Goal: Navigation & Orientation: Find specific page/section

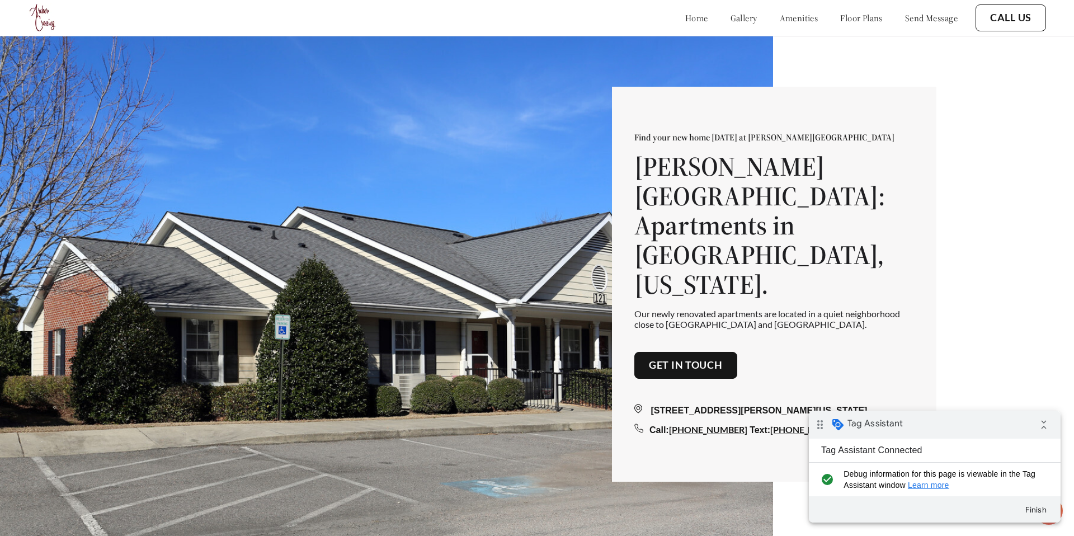
click at [730, 19] on link "gallery" at bounding box center [743, 17] width 27 height 11
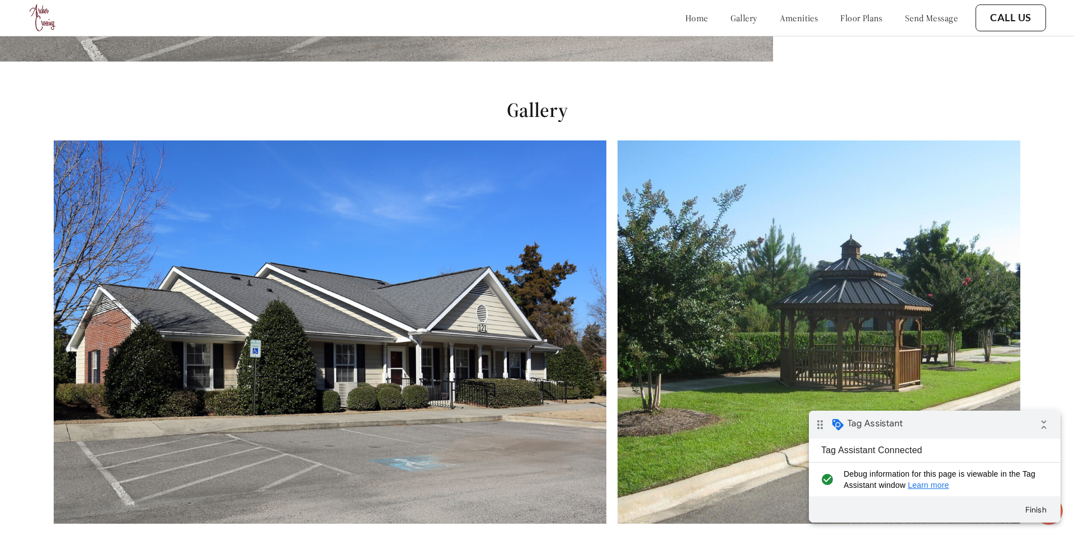
scroll to position [536, 0]
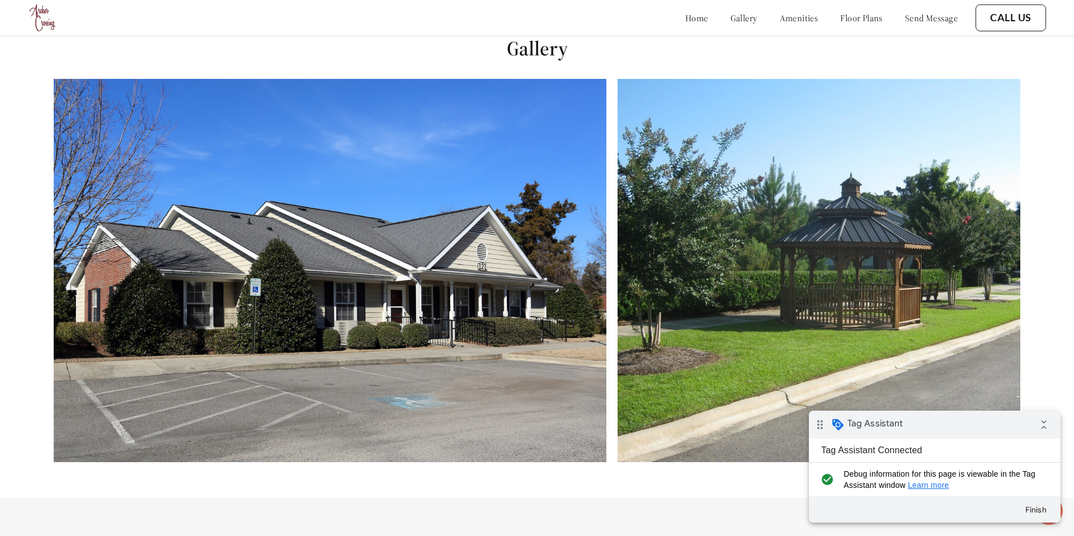
click at [685, 20] on link "home" at bounding box center [696, 17] width 23 height 11
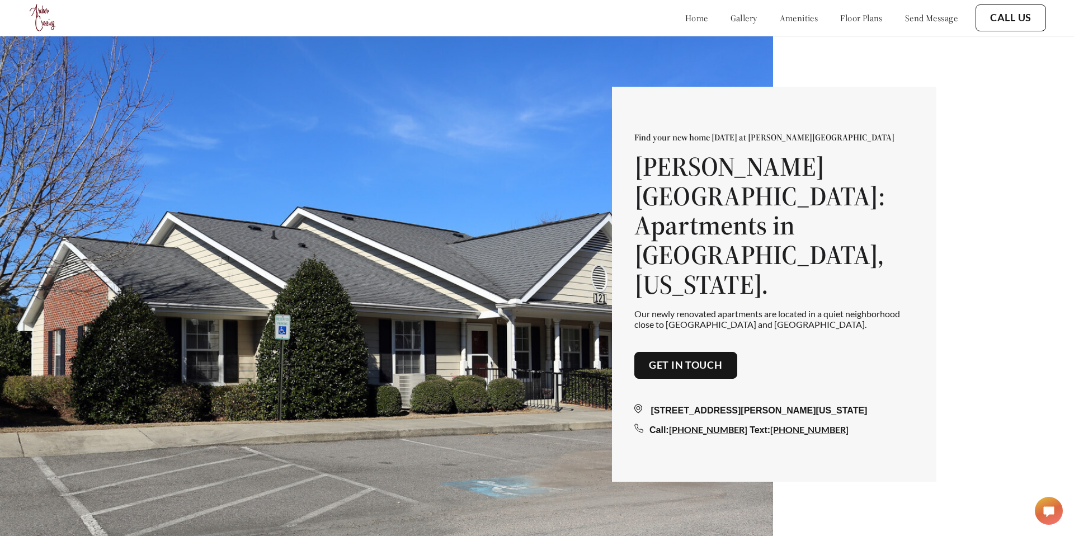
click at [730, 19] on link "gallery" at bounding box center [743, 17] width 27 height 11
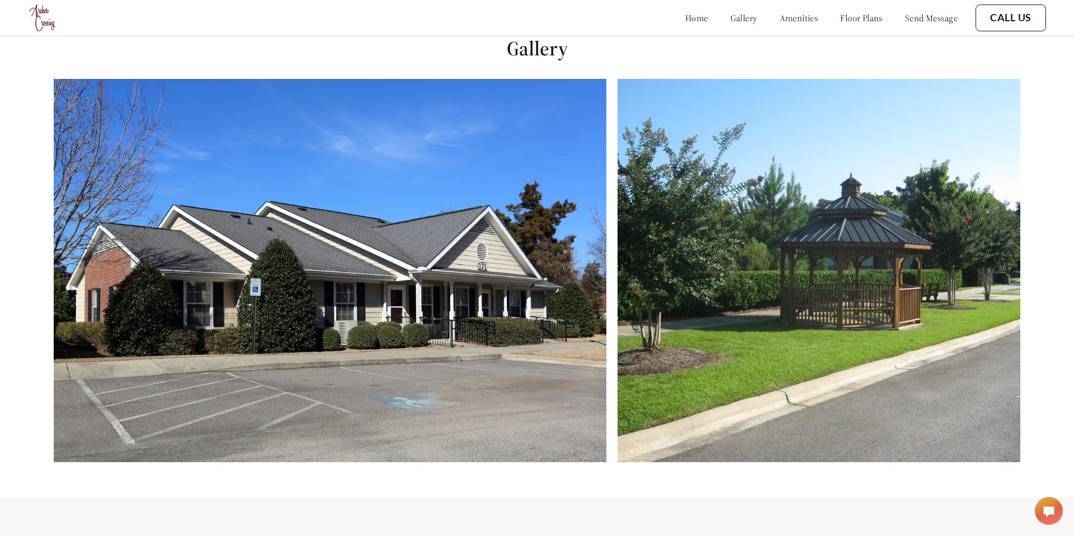
click at [783, 18] on link "amenities" at bounding box center [799, 17] width 39 height 11
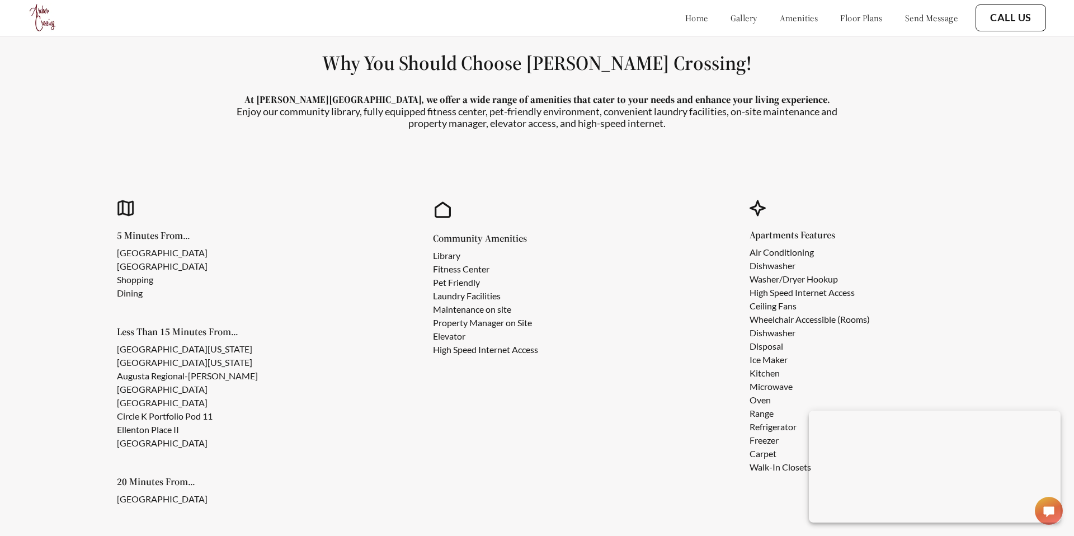
click at [840, 17] on link "floor plans" at bounding box center [861, 17] width 43 height 11
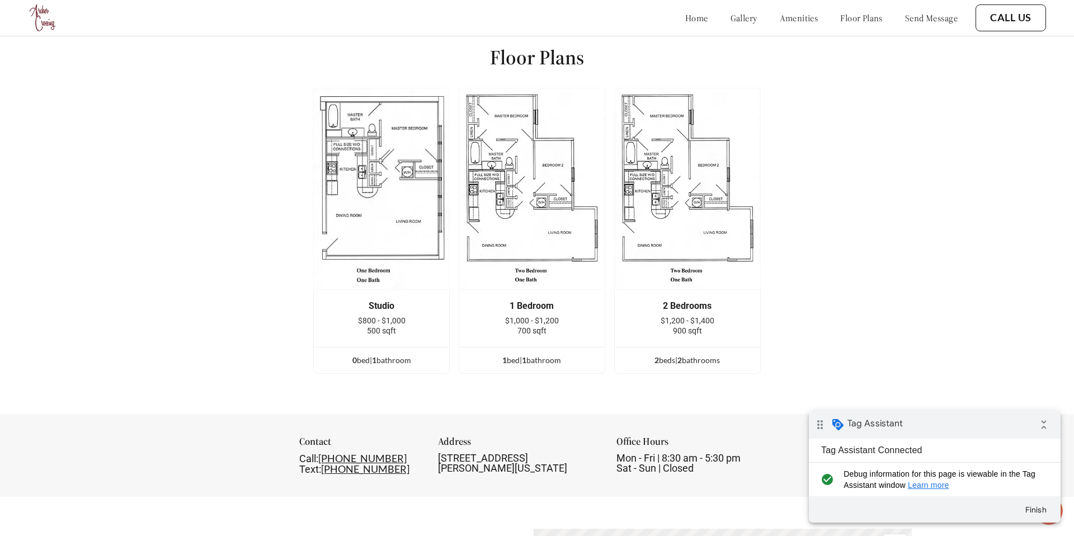
click at [919, 17] on link "send message" at bounding box center [931, 17] width 53 height 11
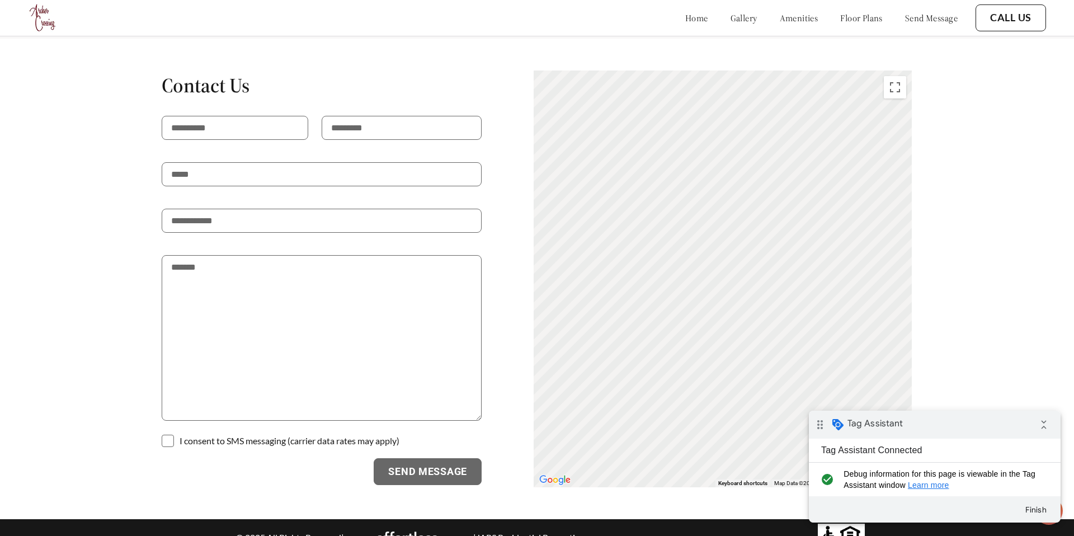
scroll to position [2061, 0]
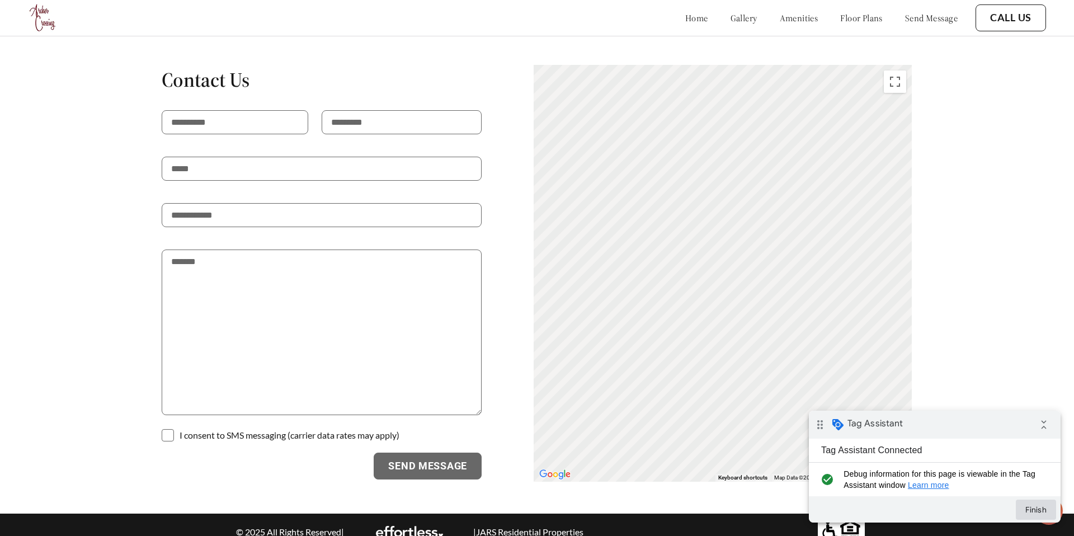
click at [1036, 507] on button "Finish" at bounding box center [1036, 509] width 40 height 20
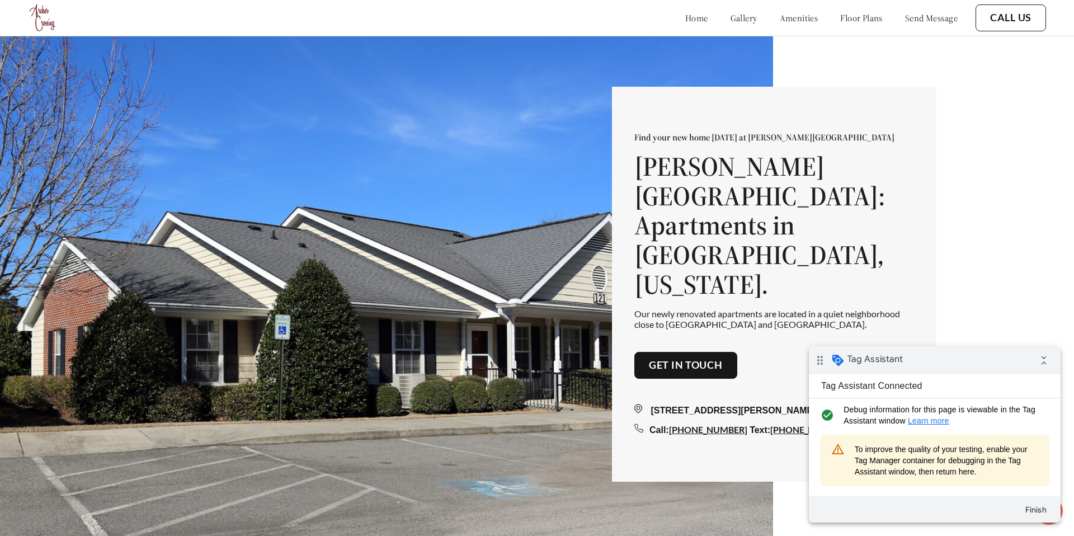
click at [730, 16] on link "gallery" at bounding box center [743, 17] width 27 height 11
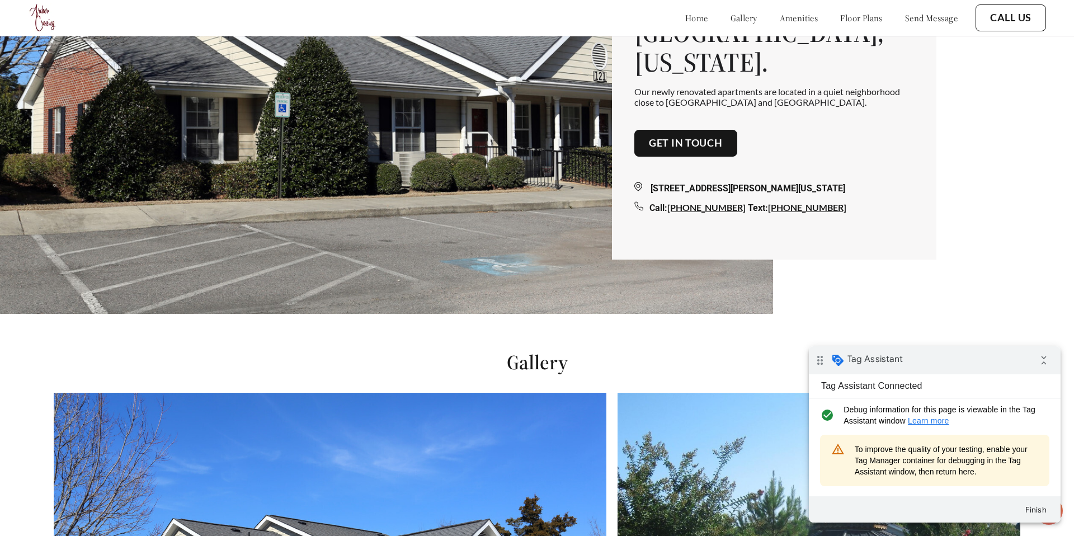
scroll to position [145, 0]
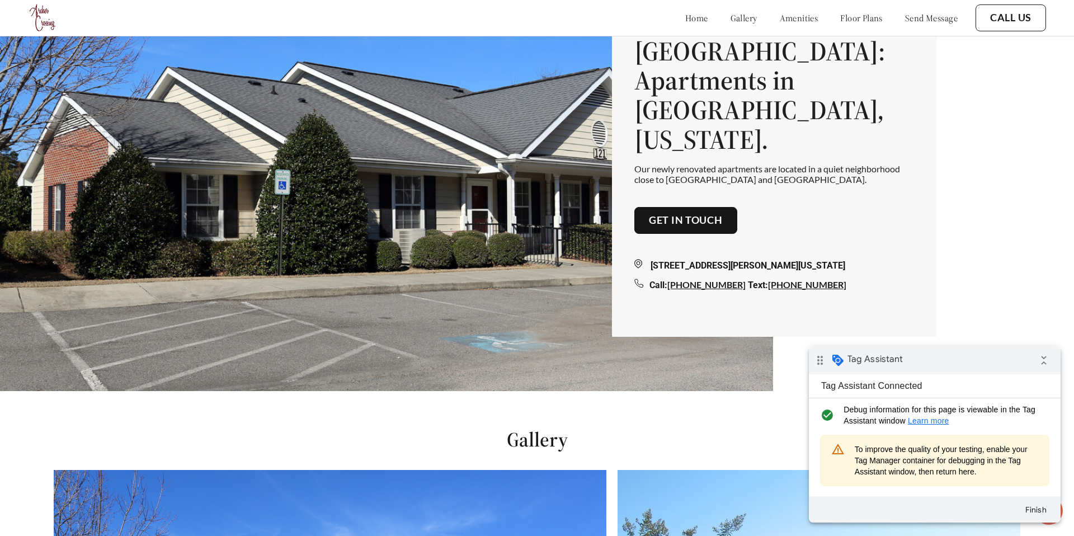
click at [686, 214] on link "Get in touch" at bounding box center [686, 220] width 74 height 12
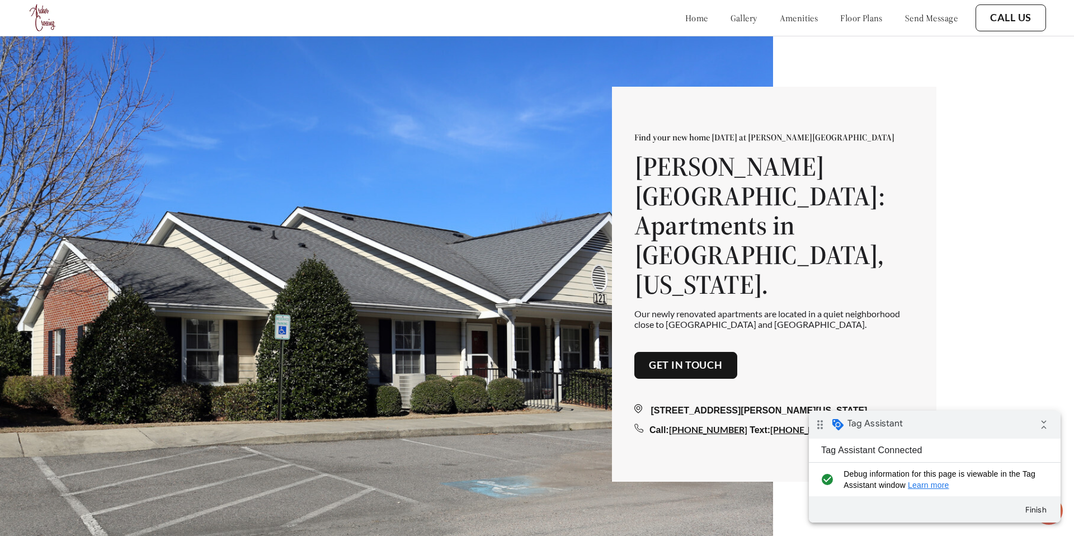
click at [730, 16] on link "gallery" at bounding box center [743, 17] width 27 height 11
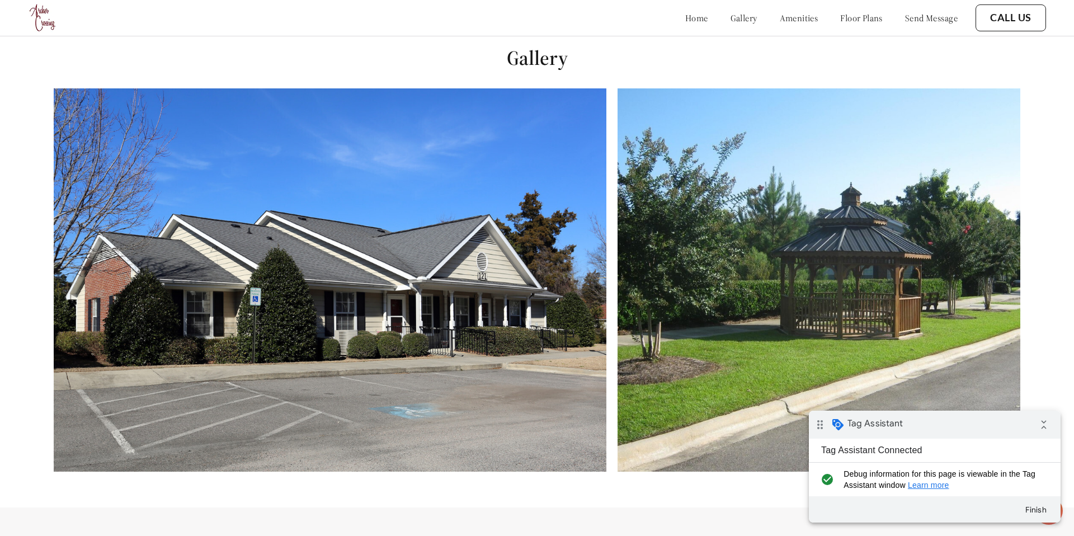
scroll to position [536, 0]
